Goal: Transaction & Acquisition: Download file/media

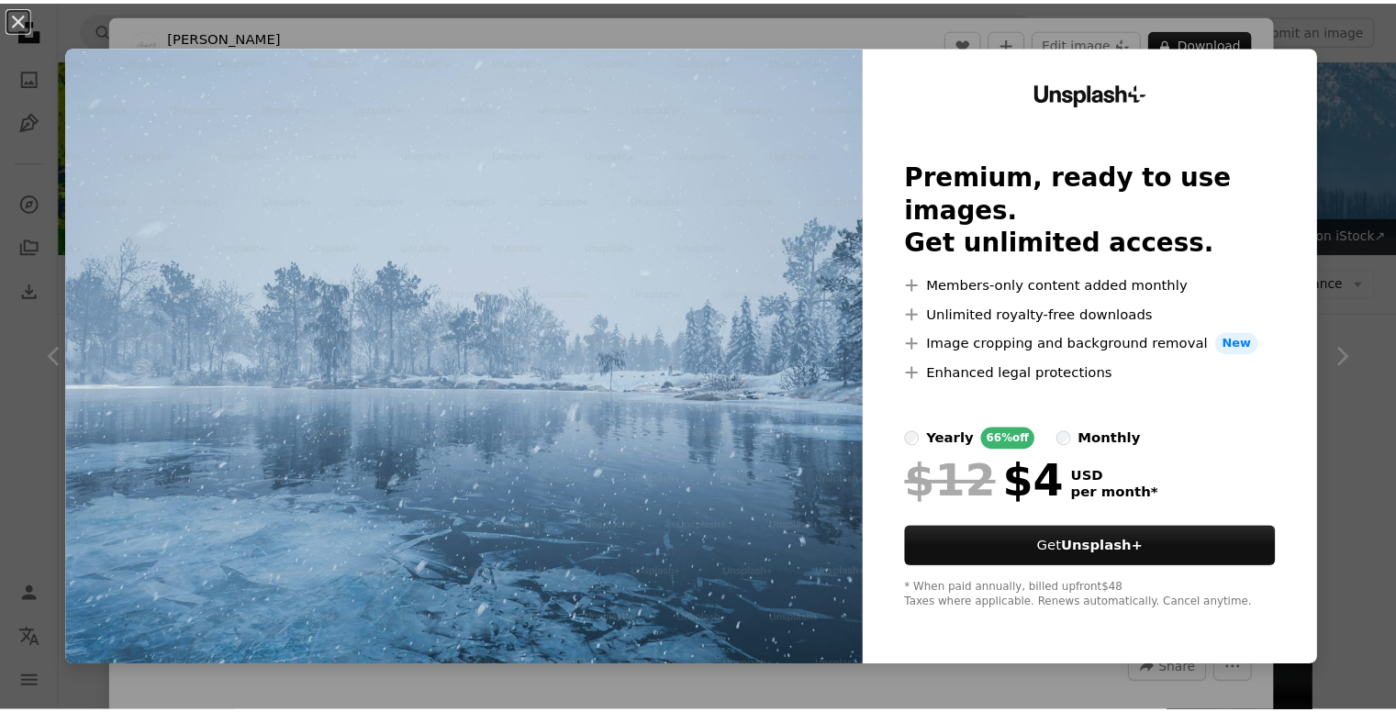
scroll to position [1171, 0]
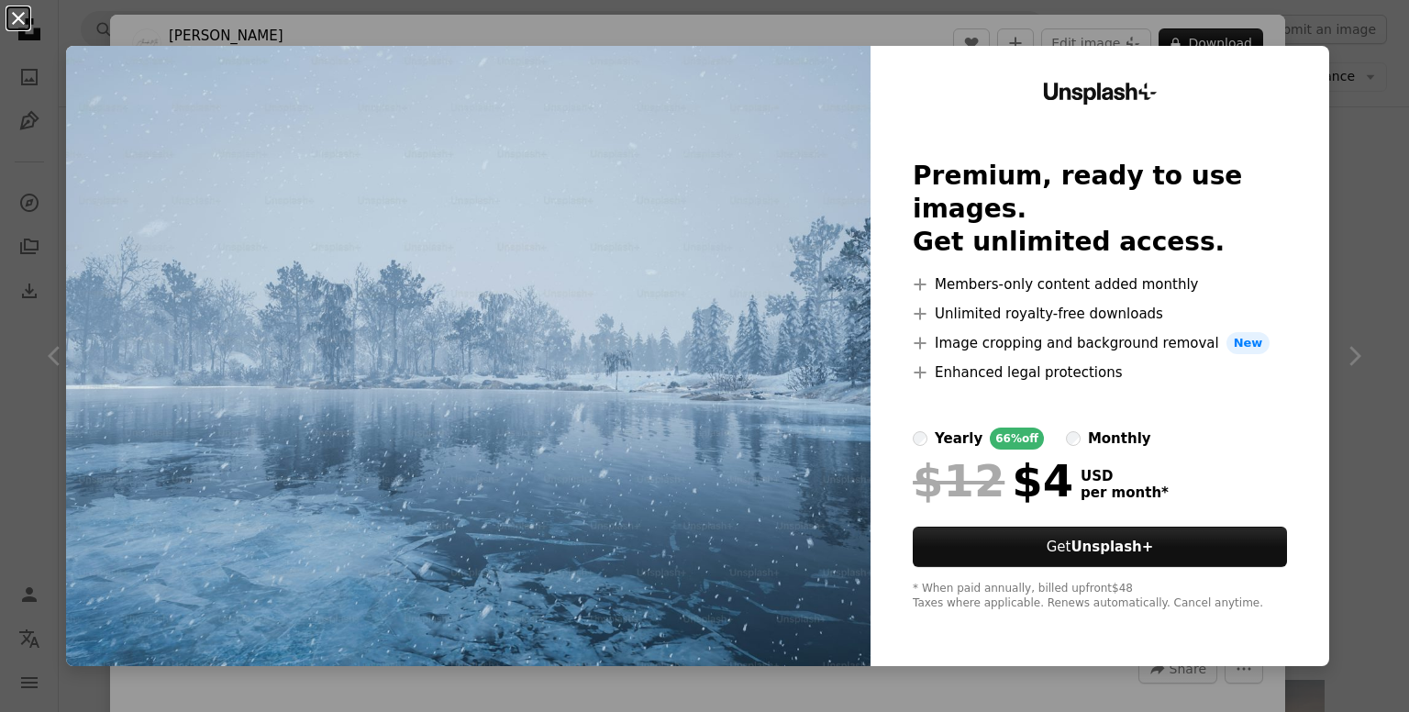
click at [11, 16] on button "An X shape" at bounding box center [18, 18] width 22 height 22
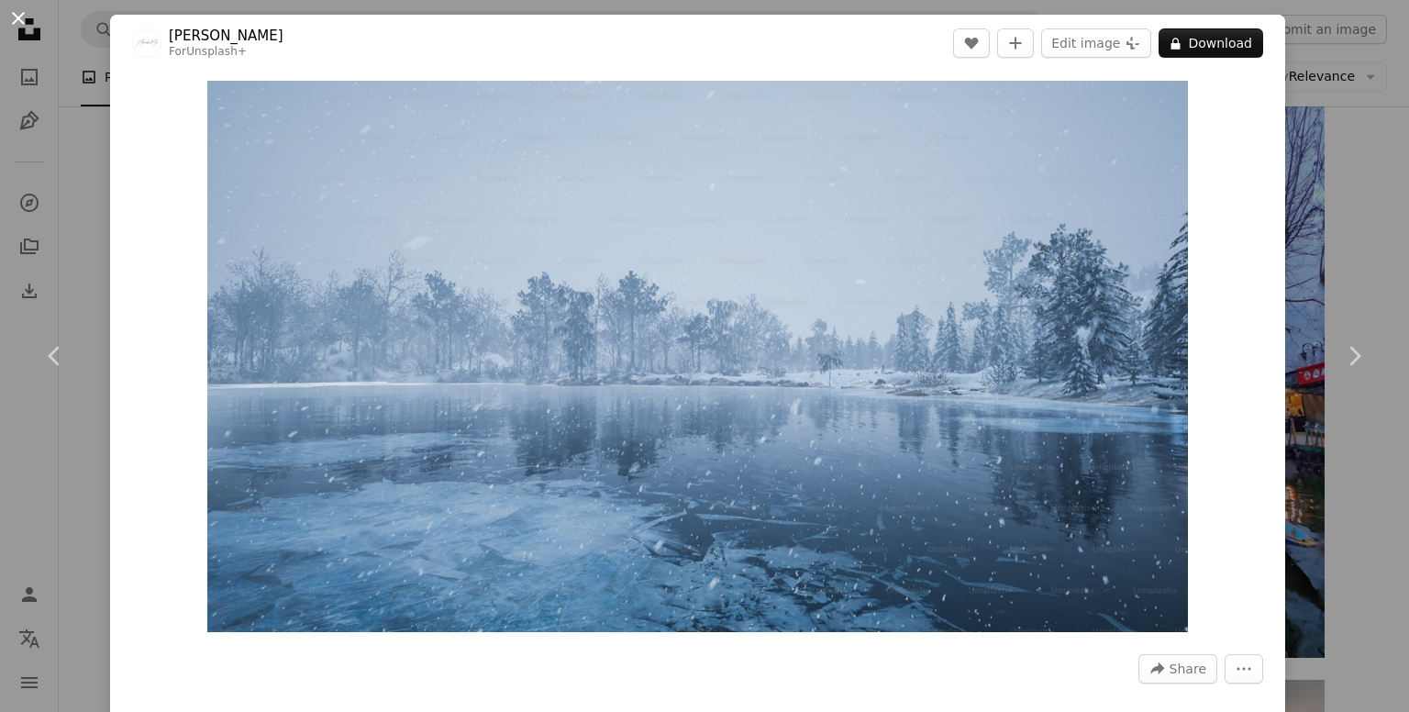
click at [15, 12] on button "An X shape" at bounding box center [18, 18] width 22 height 22
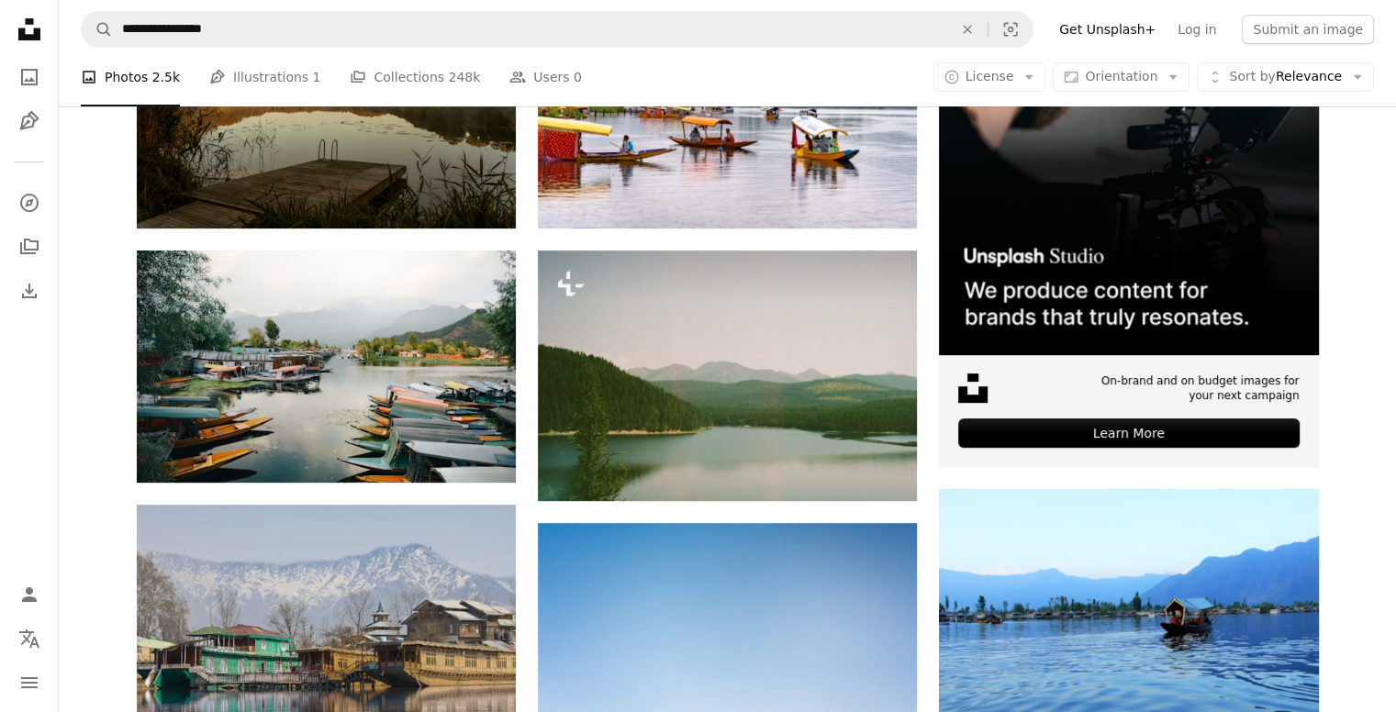
scroll to position [421, 0]
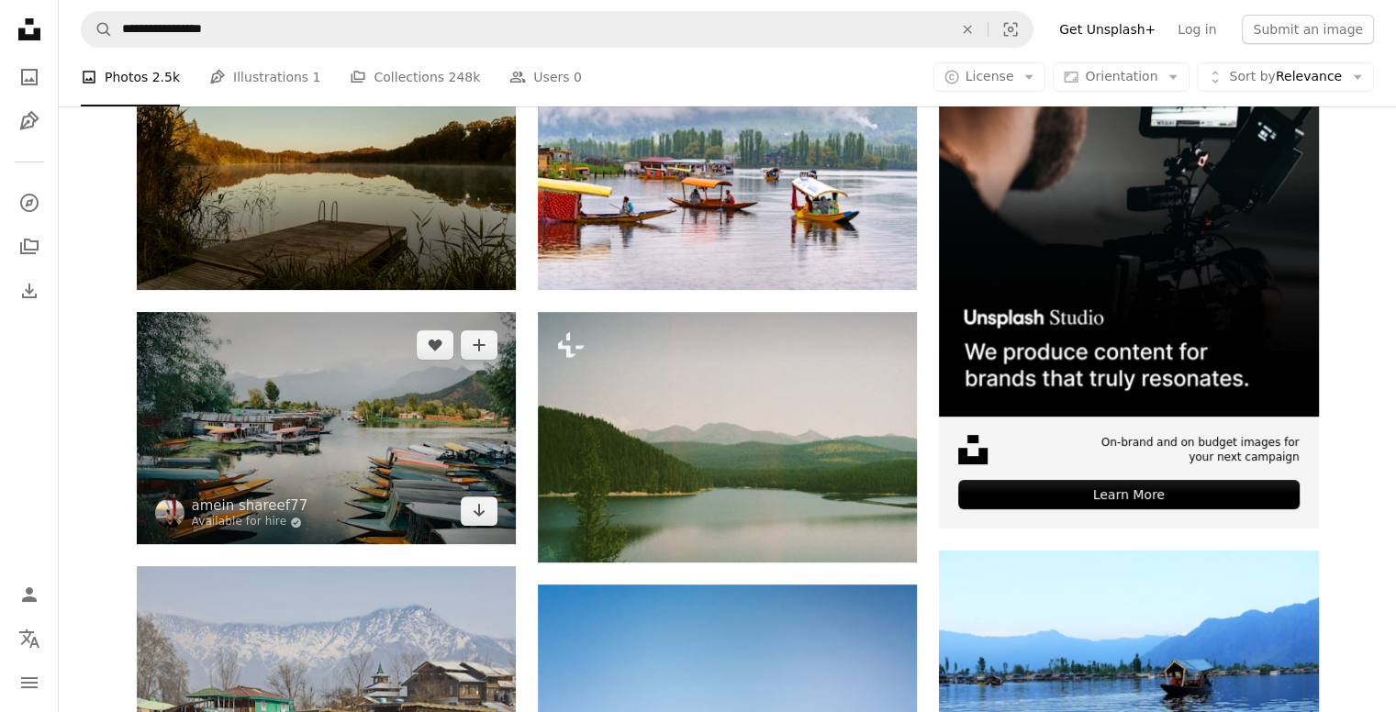
click at [302, 431] on img at bounding box center [326, 428] width 379 height 233
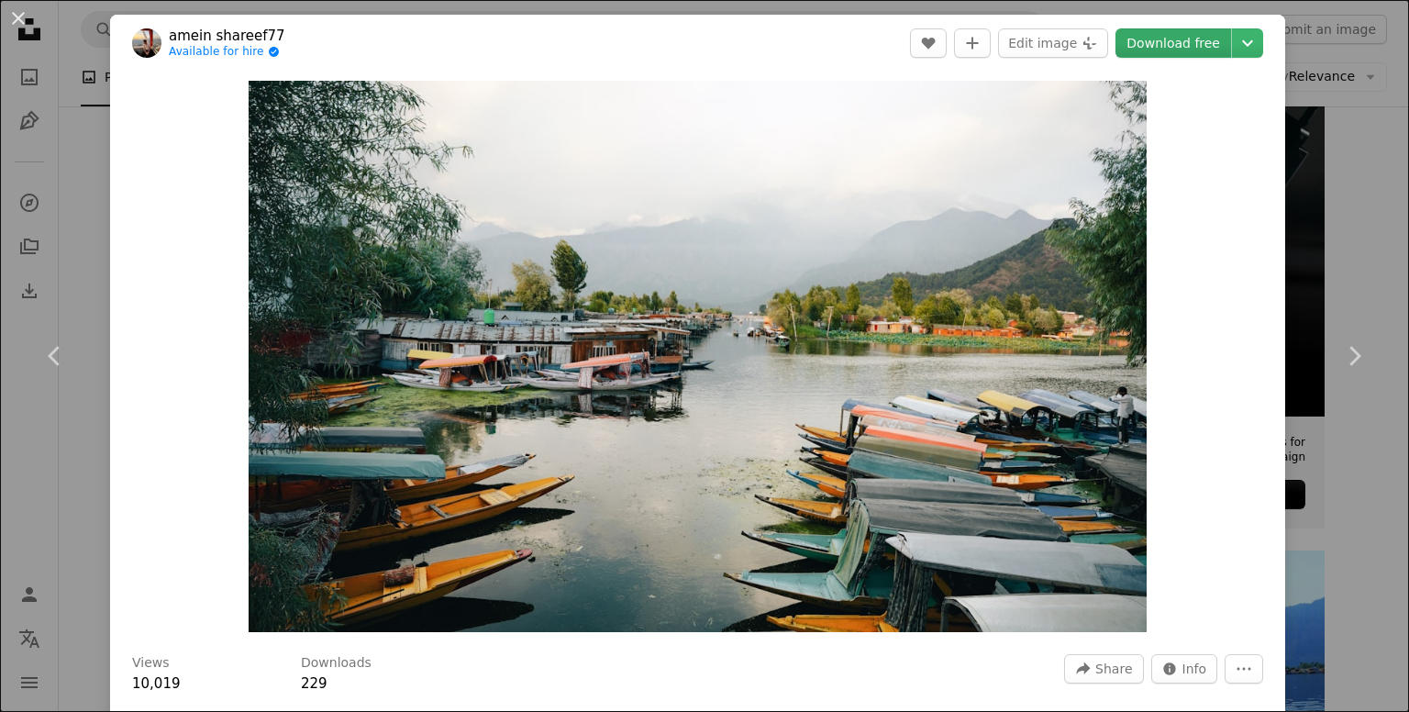
click at [1162, 34] on link "Download free" at bounding box center [1174, 42] width 116 height 29
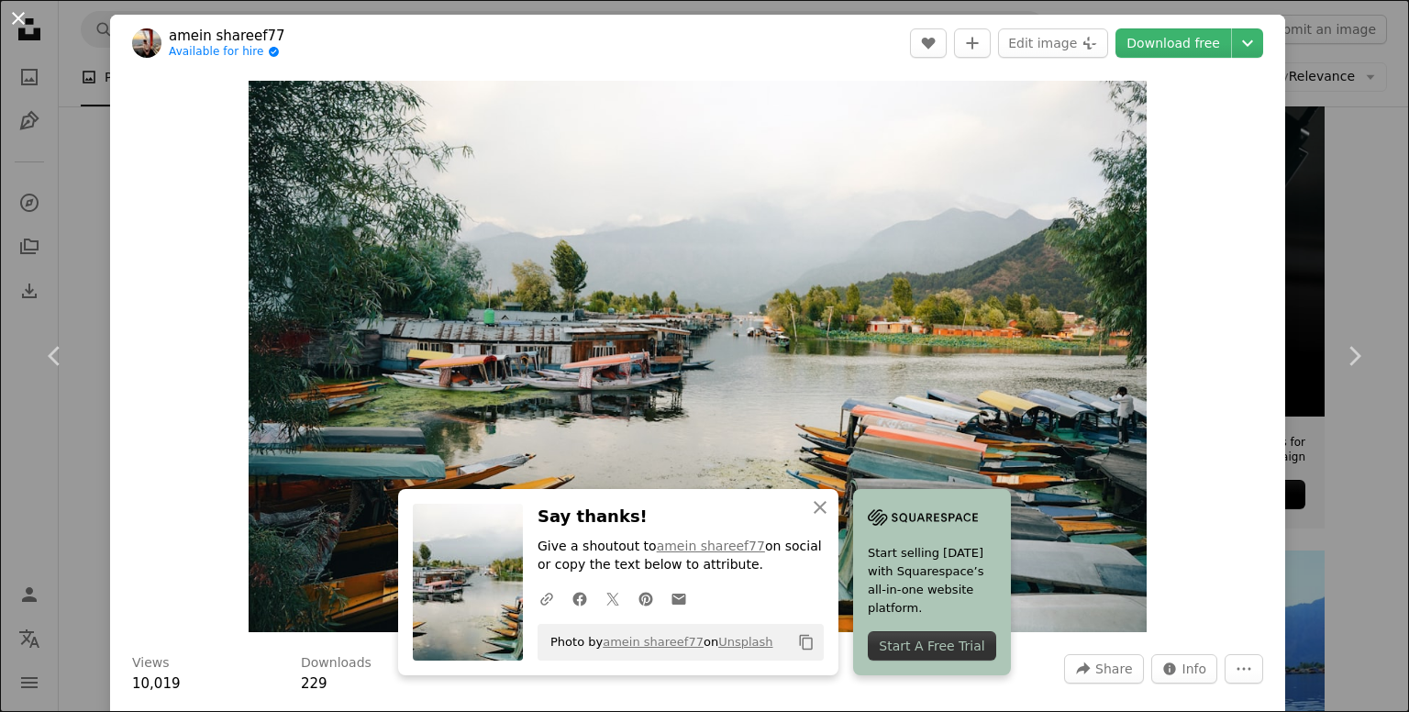
click at [7, 13] on button "An X shape" at bounding box center [18, 18] width 22 height 22
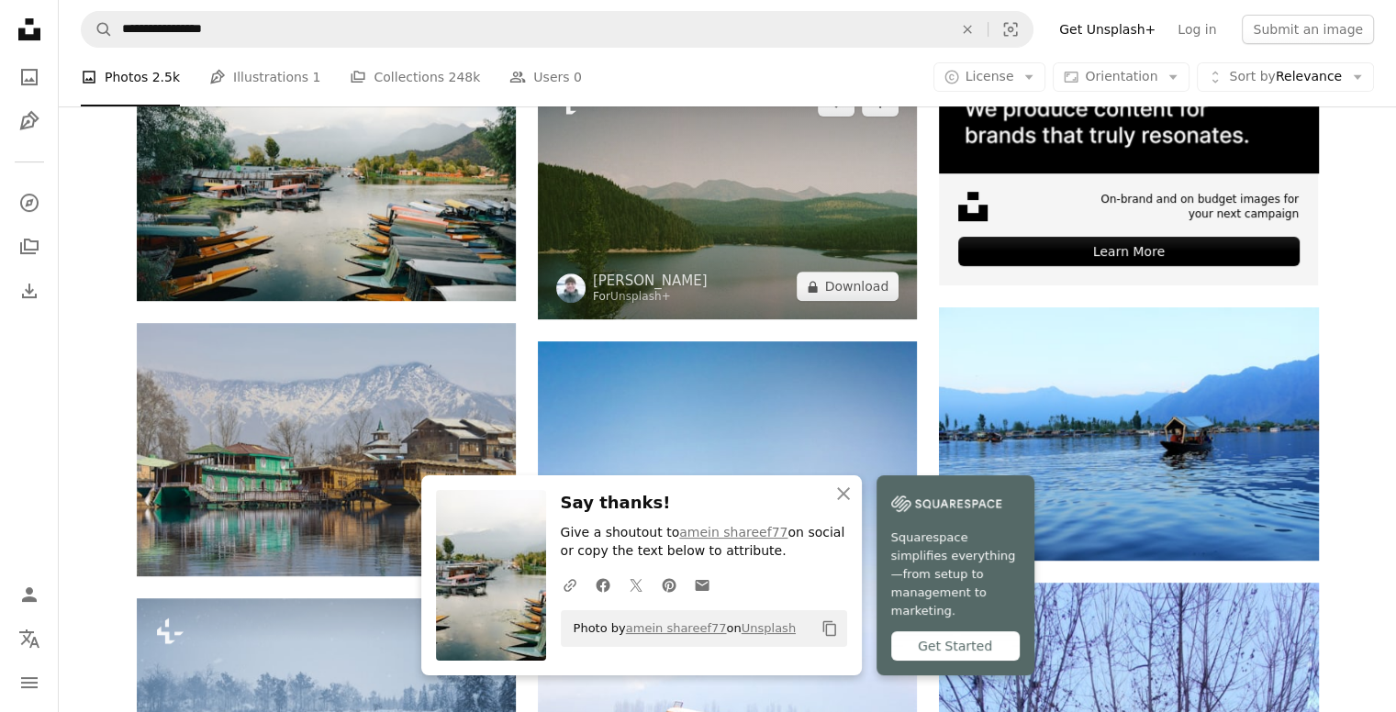
scroll to position [677, 0]
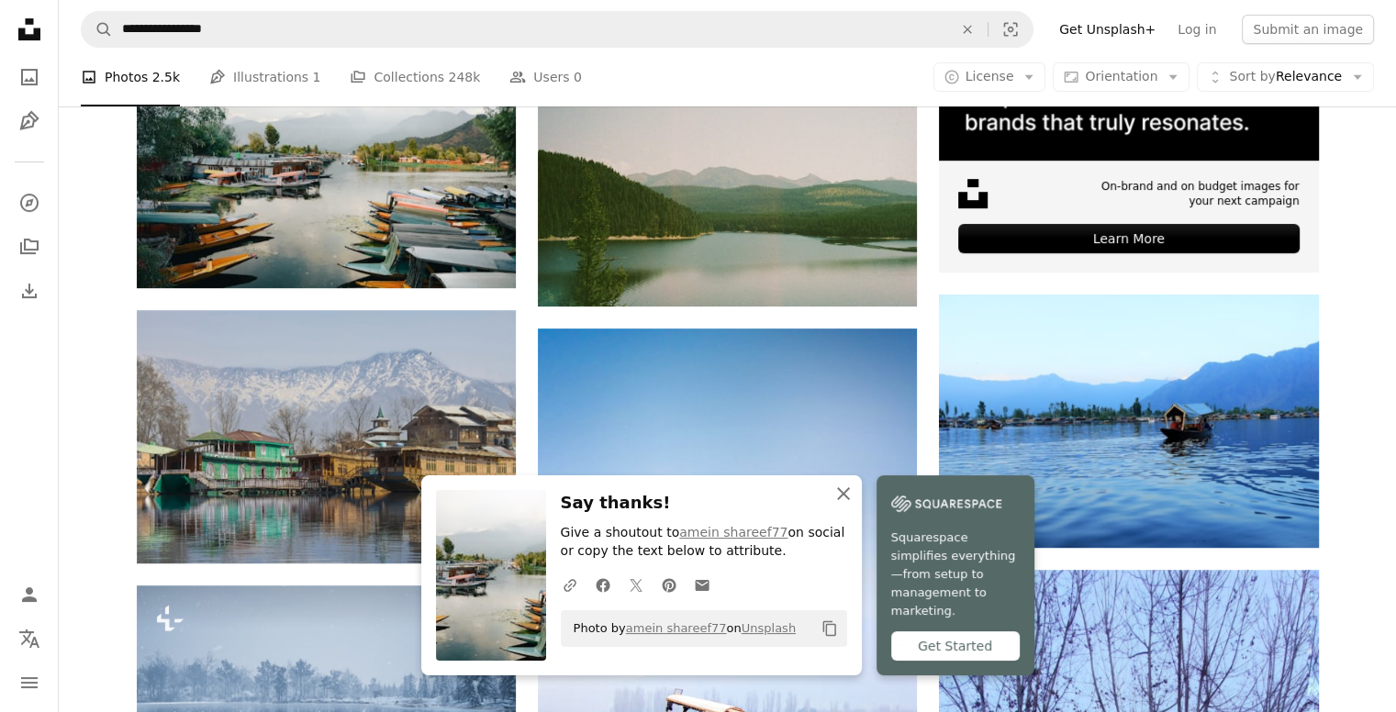
click at [838, 500] on icon "button" at bounding box center [843, 493] width 13 height 13
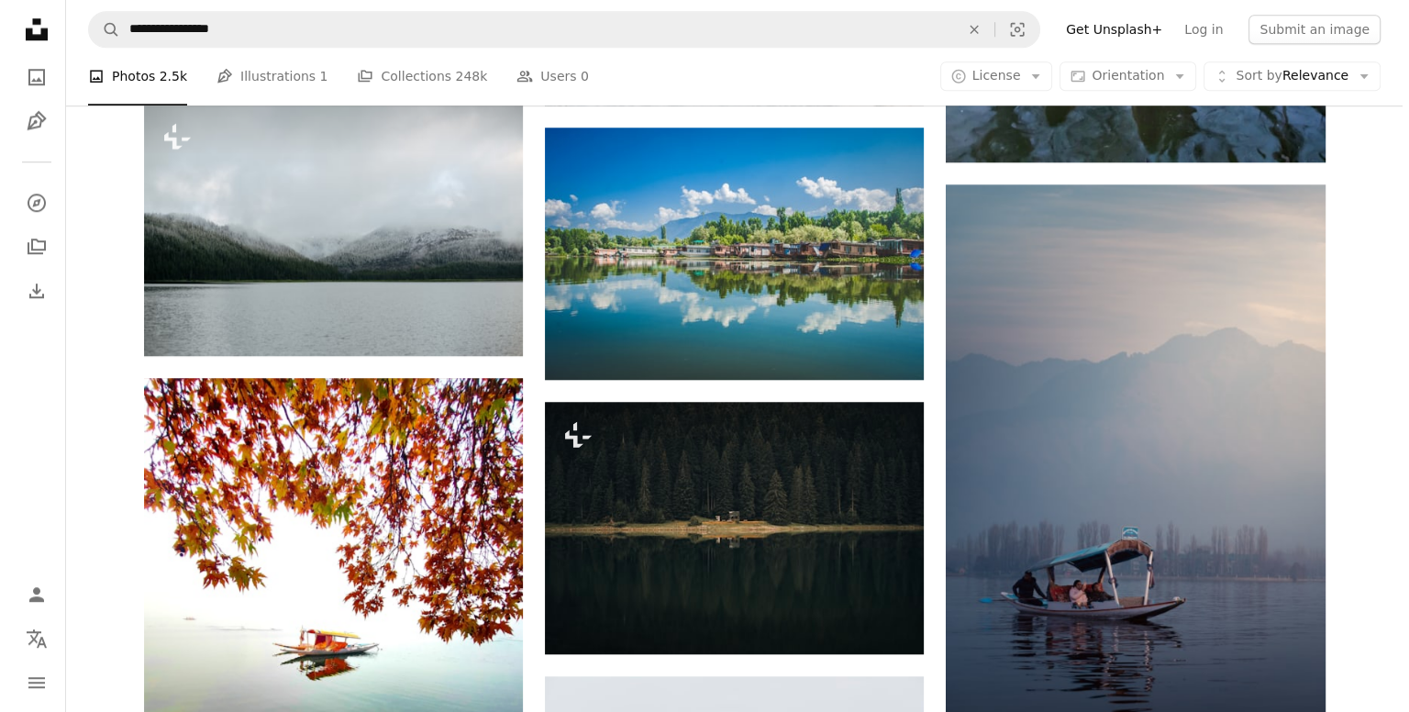
scroll to position [1665, 0]
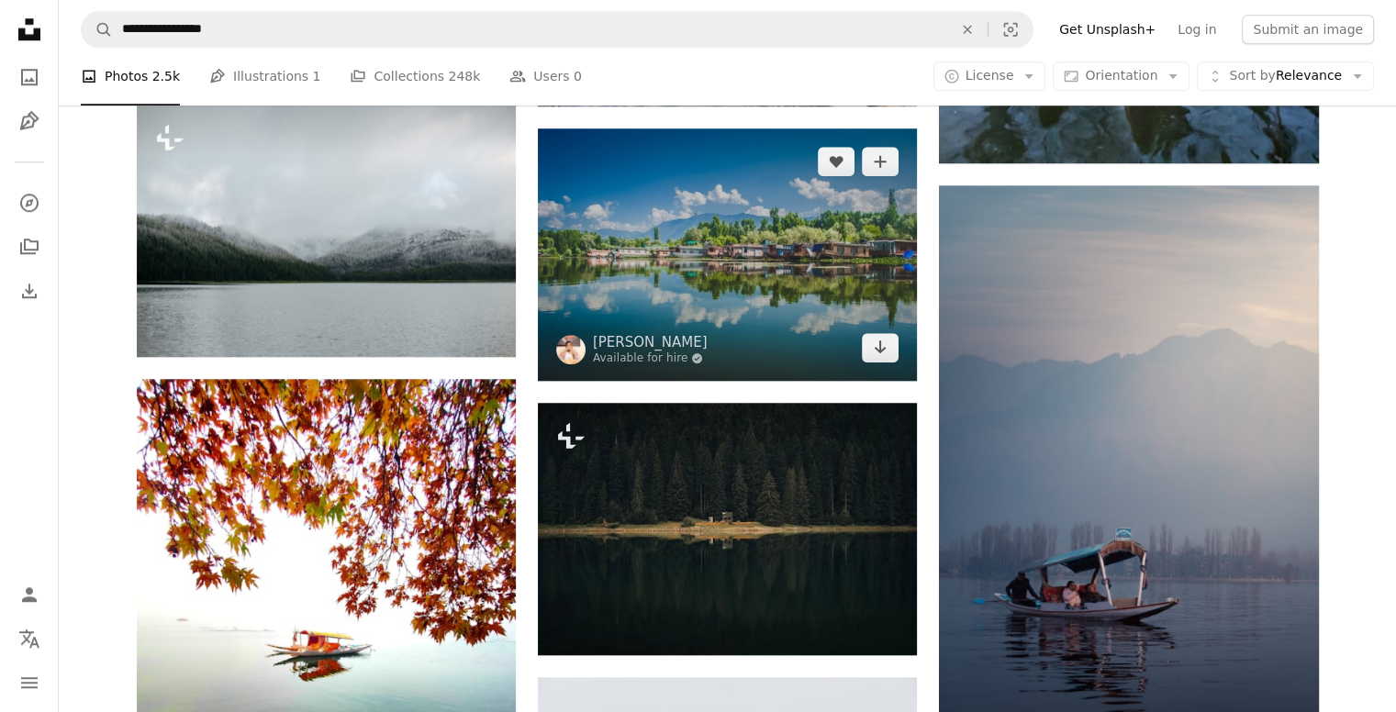
click at [728, 239] on img at bounding box center [727, 253] width 379 height 251
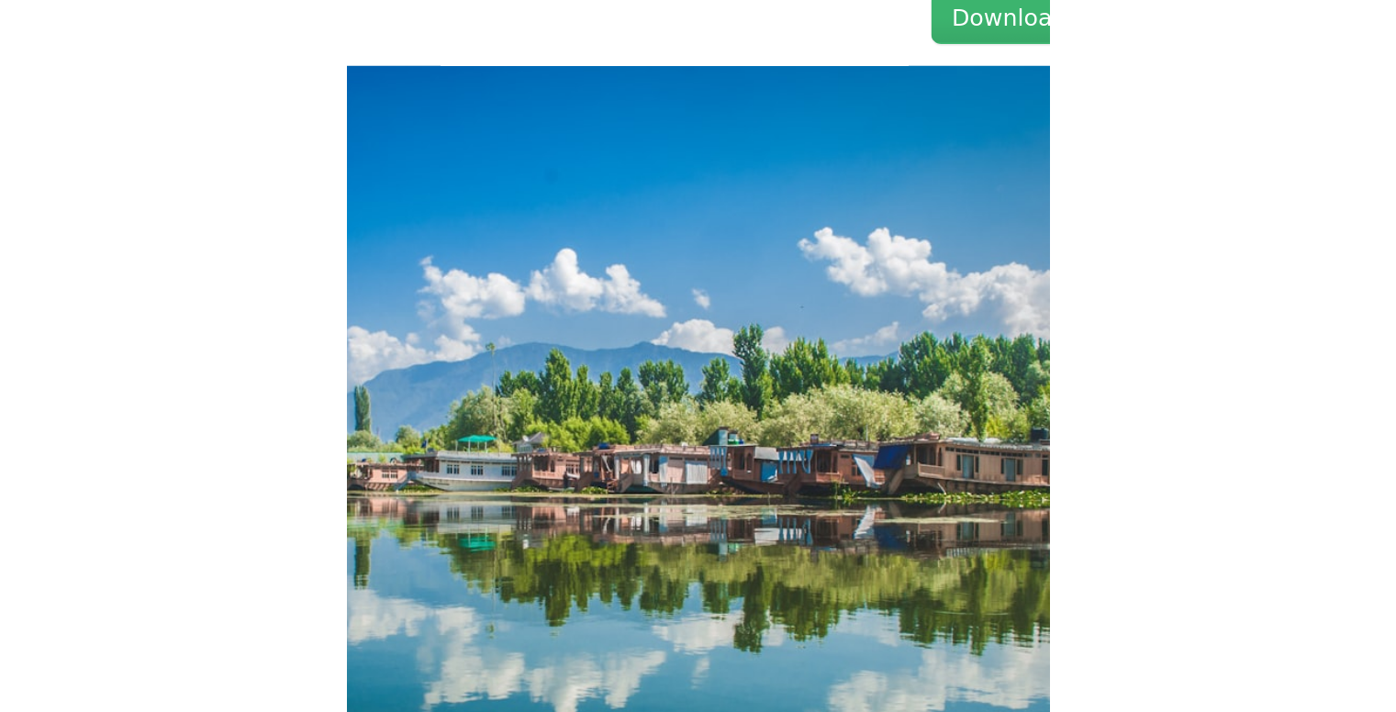
scroll to position [1665, 0]
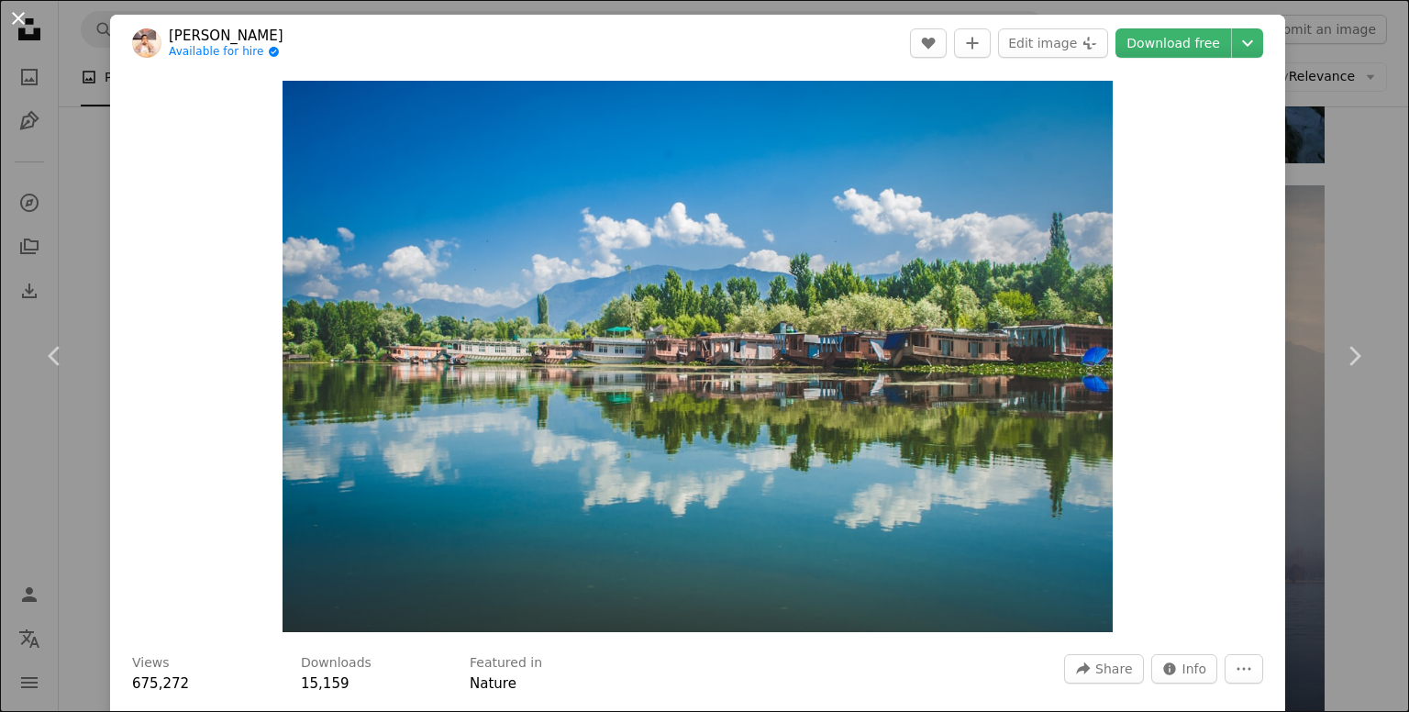
click at [19, 17] on button "An X shape" at bounding box center [18, 18] width 22 height 22
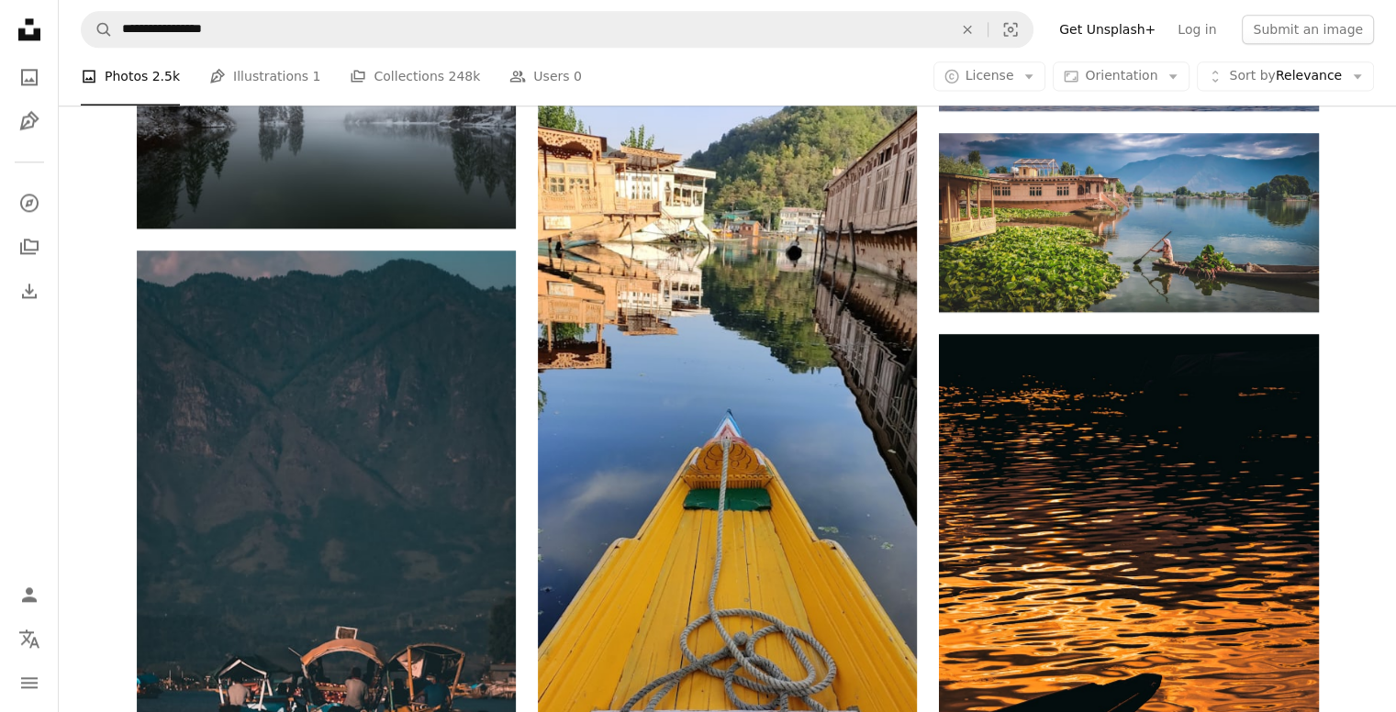
scroll to position [2545, 0]
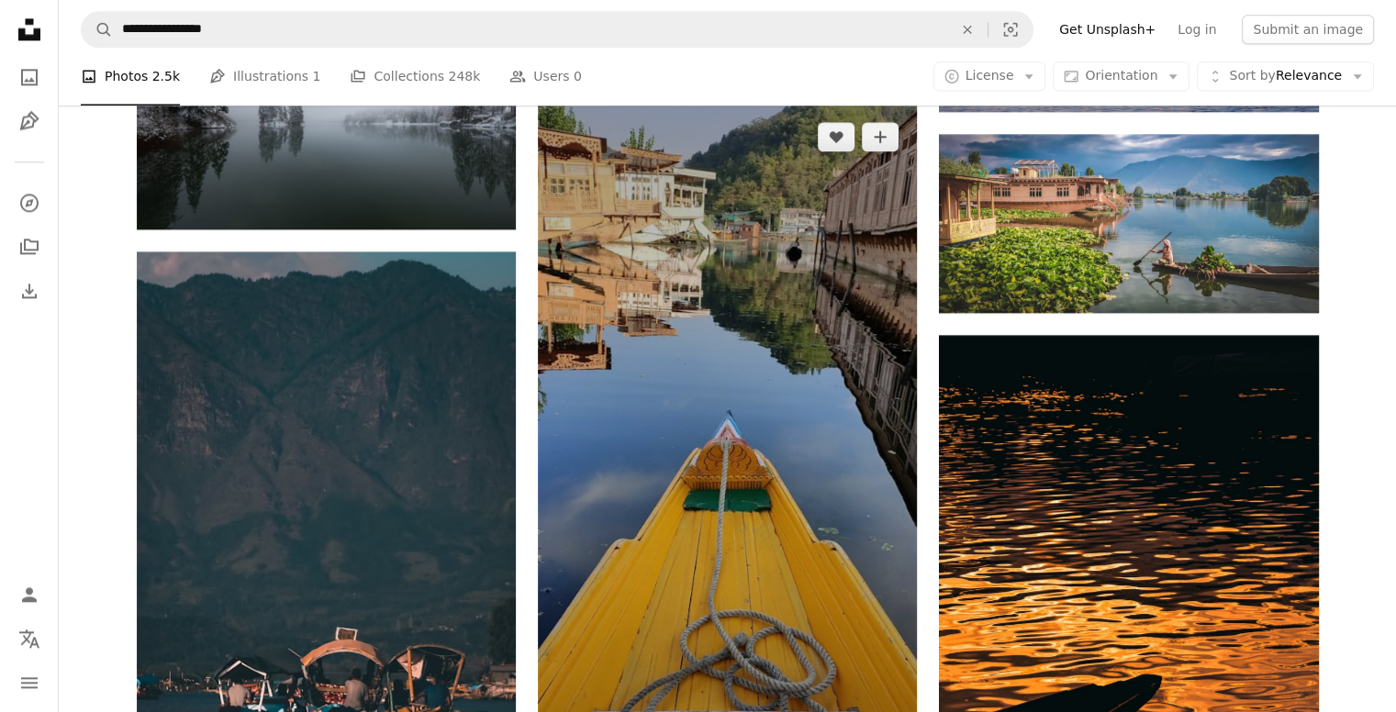
click at [727, 317] on img at bounding box center [727, 491] width 379 height 775
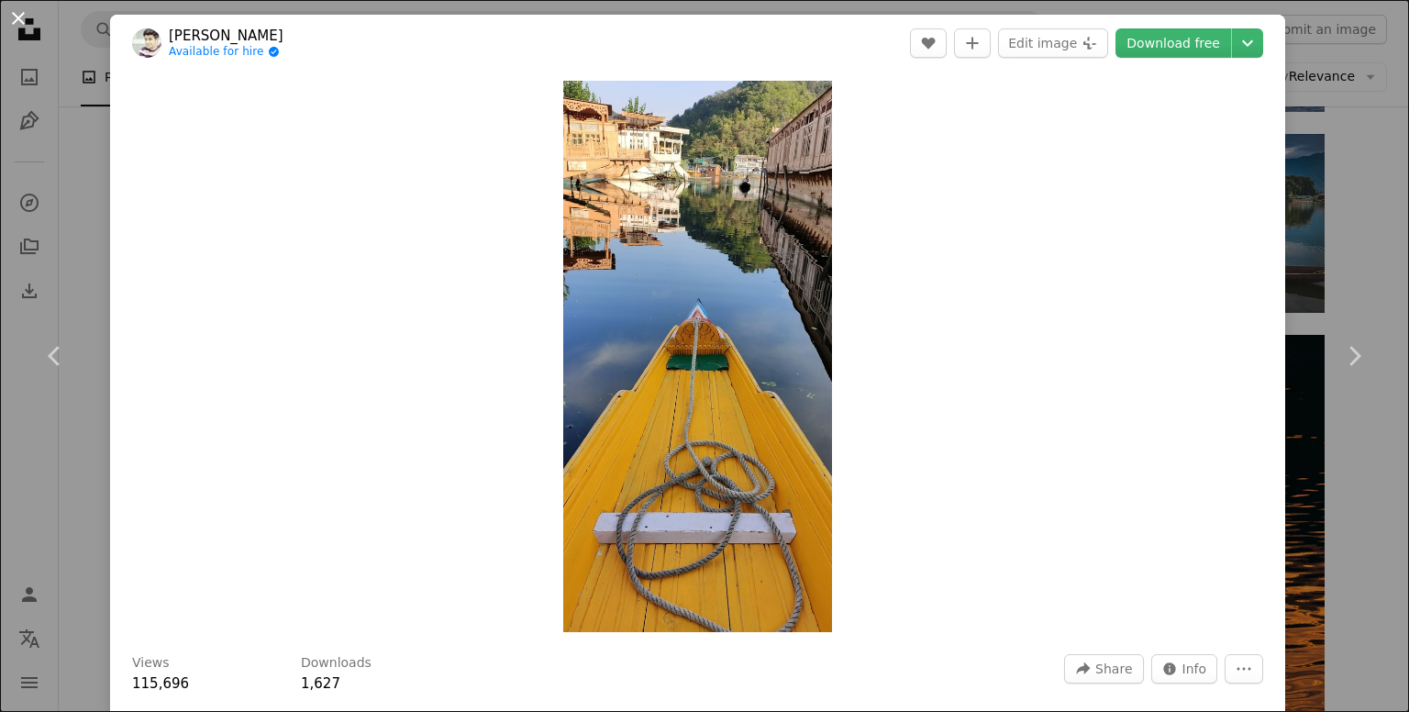
click at [7, 14] on button "An X shape" at bounding box center [18, 18] width 22 height 22
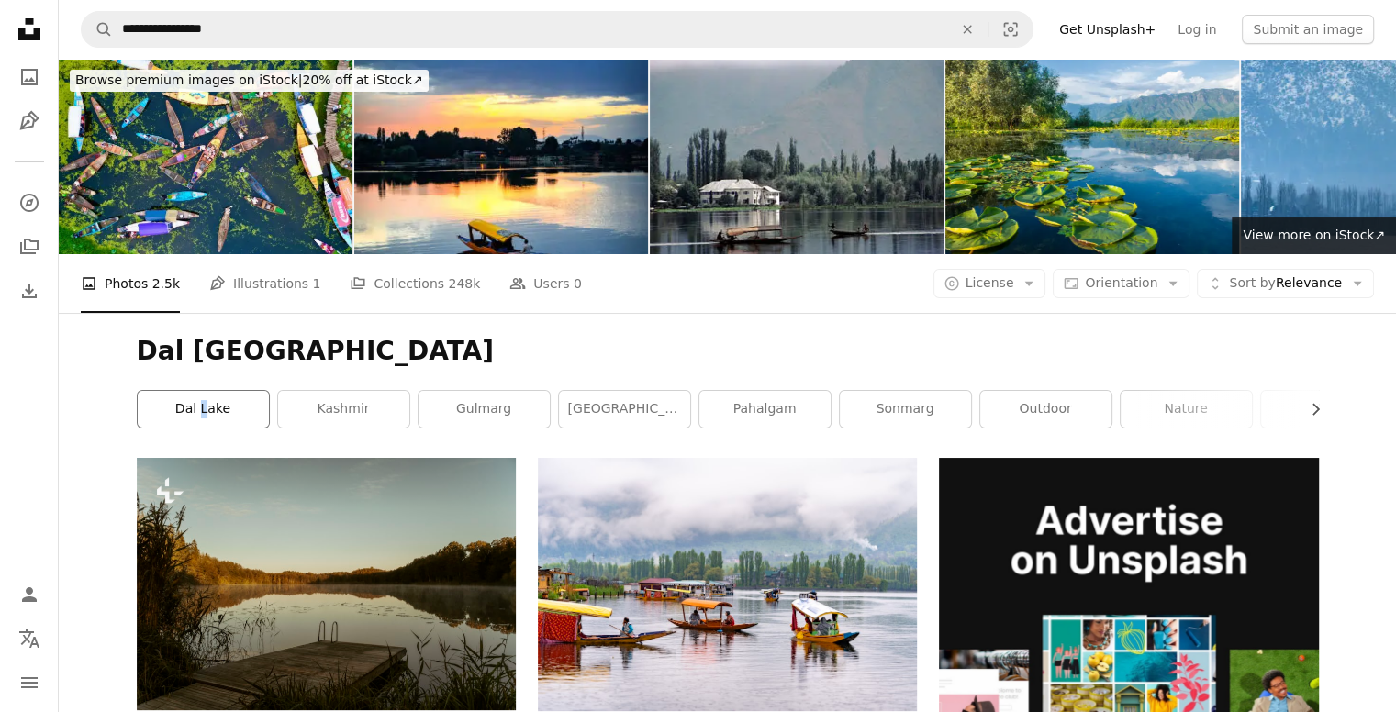
drag, startPoint x: 204, startPoint y: 434, endPoint x: 208, endPoint y: 418, distance: 16.3
click at [208, 418] on div "Dal [GEOGRAPHIC_DATA] Chevron right dal [GEOGRAPHIC_DATA] [GEOGRAPHIC_DATA] [GE…" at bounding box center [728, 385] width 1226 height 145
click at [232, 410] on link "dal lake" at bounding box center [203, 409] width 131 height 37
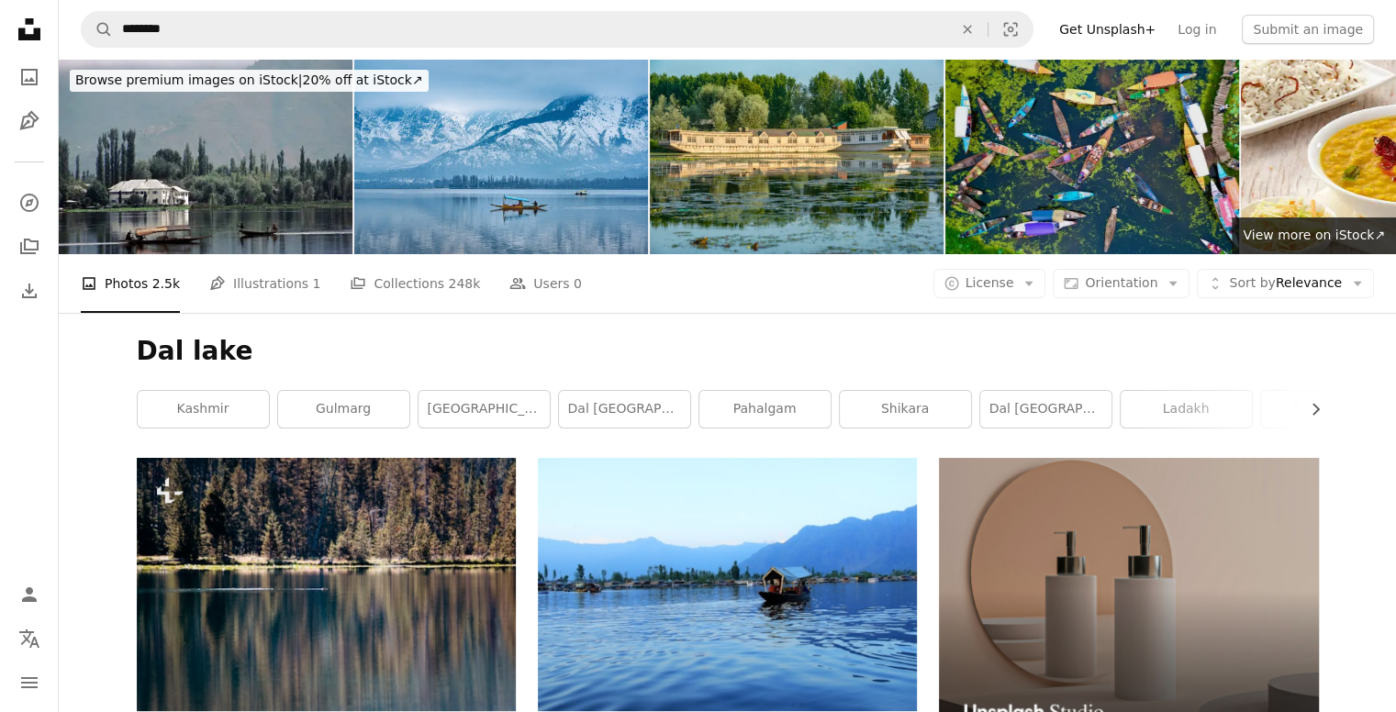
click at [1077, 207] on img at bounding box center [1092, 156] width 294 height 195
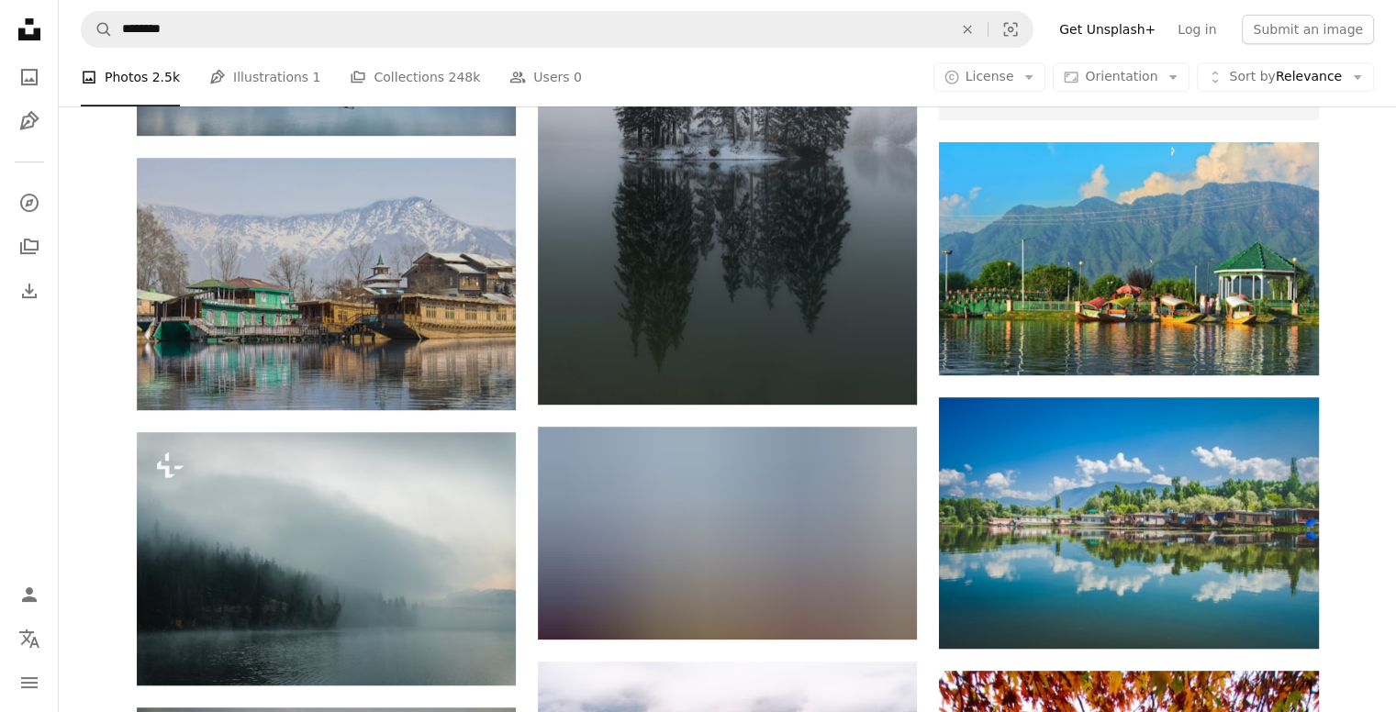
scroll to position [831, 0]
